Goal: Check status: Check status

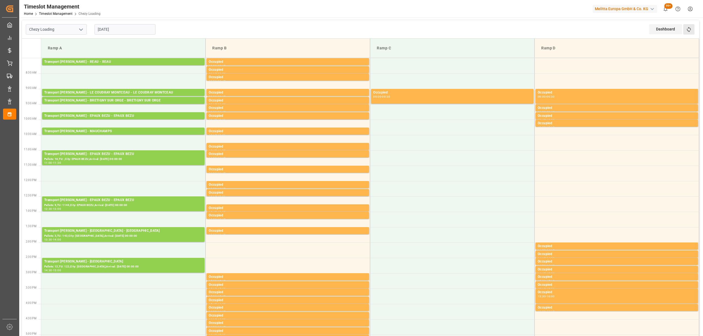
click at [688, 33] on button "Refresh Time Slots" at bounding box center [688, 29] width 11 height 10
